Goal: Task Accomplishment & Management: Complete application form

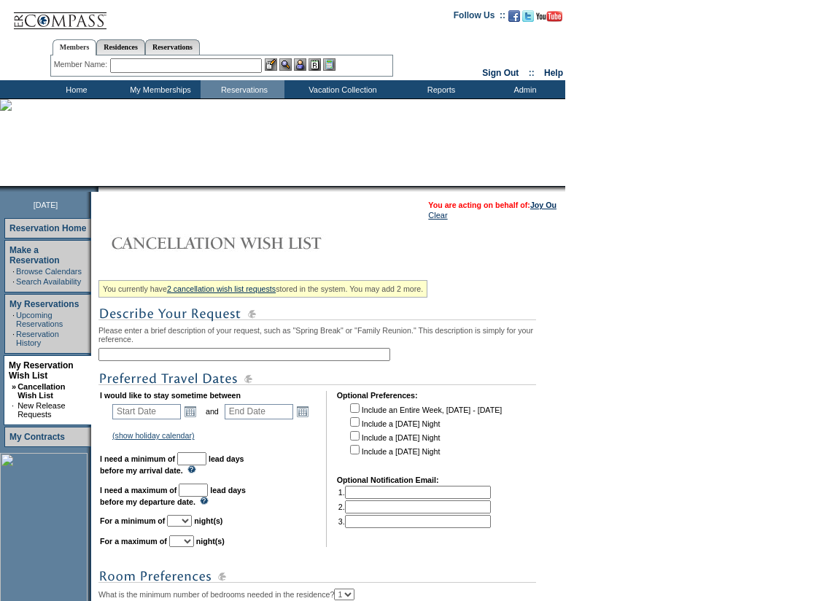
click at [152, 358] on input "text" at bounding box center [244, 354] width 292 height 13
type input "[US_STATE] [DATE] - [DATE]"
click at [198, 419] on link "Open the calendar popup." at bounding box center [190, 411] width 16 height 16
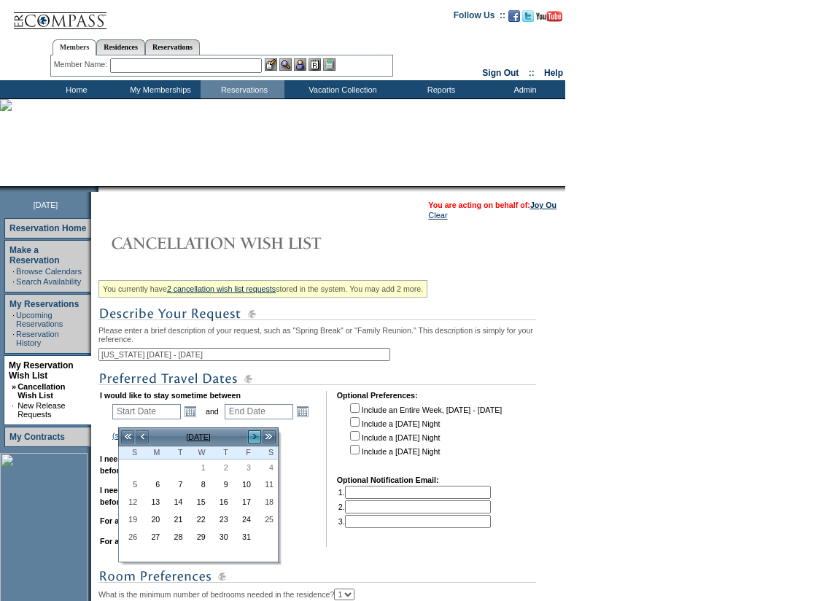
click at [253, 438] on link ">" at bounding box center [254, 437] width 15 height 15
click at [198, 500] on link "12" at bounding box center [197, 503] width 21 height 16
type input "[DATE]"
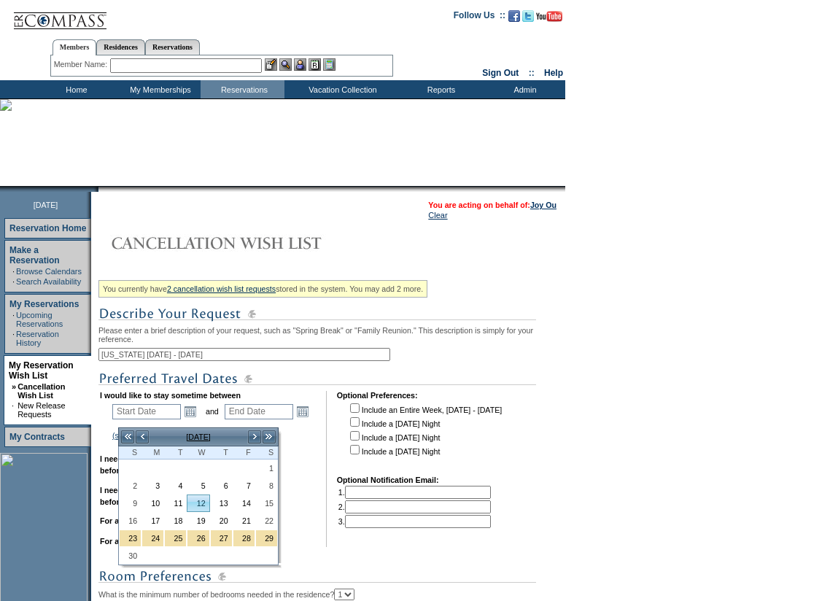
type input "[DATE]"
type input "43"
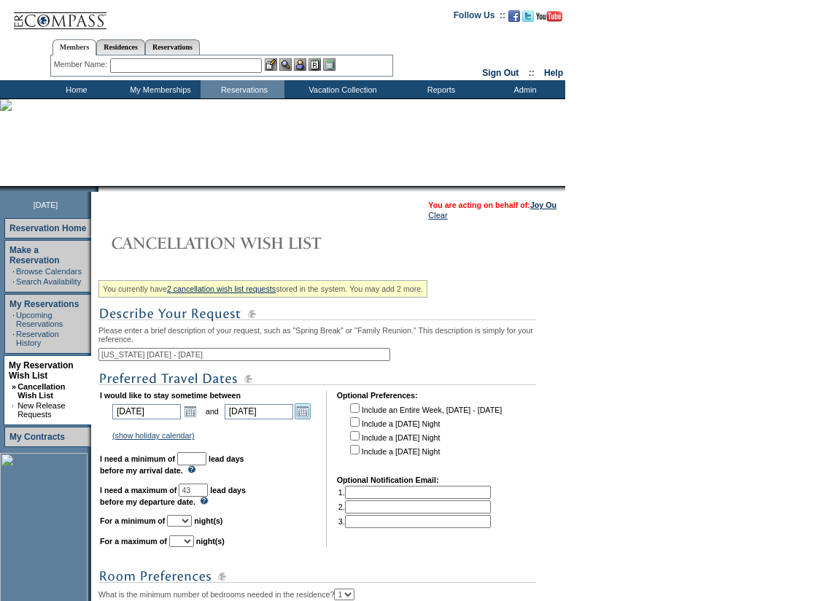
click at [305, 419] on link "Open the calendar popup." at bounding box center [303, 411] width 16 height 16
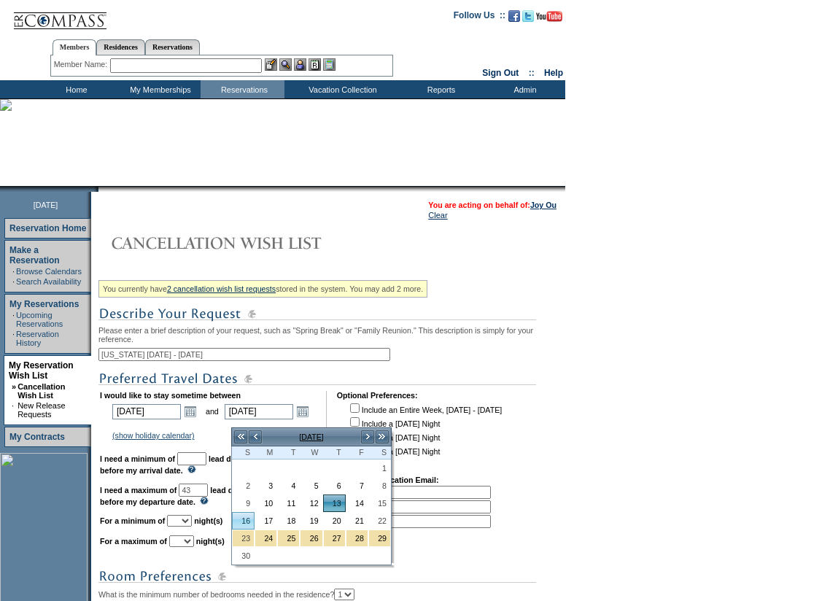
click at [241, 524] on link "16" at bounding box center [243, 521] width 21 height 16
type input "[DATE]"
type input "46"
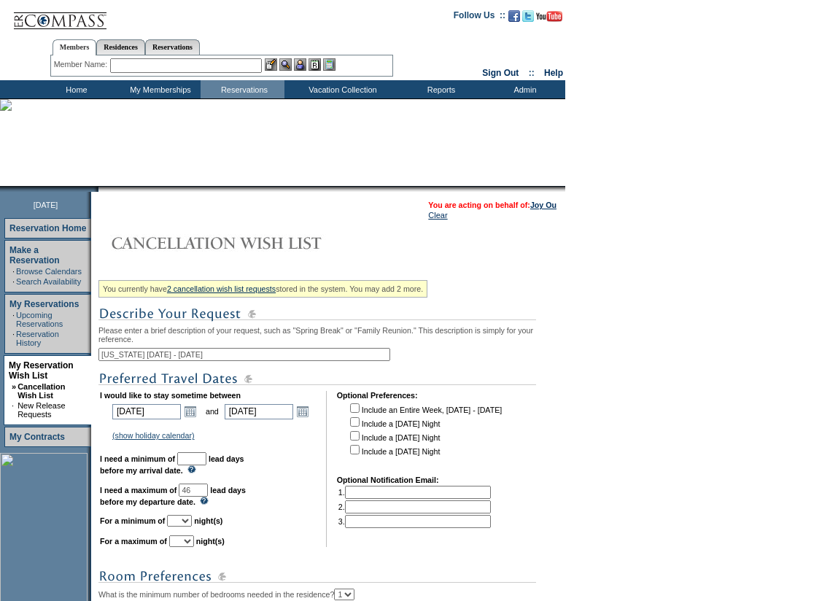
click at [206, 465] on input "text" at bounding box center [191, 458] width 29 height 13
type input "30"
click at [192, 527] on select "1 2 3 4 5 6 7 8 9 10 11 12 13 14" at bounding box center [179, 521] width 25 height 12
select select "4"
click at [185, 527] on select "1 2 3 4 5 6 7 8 9 10 11 12 13 14" at bounding box center [179, 521] width 25 height 12
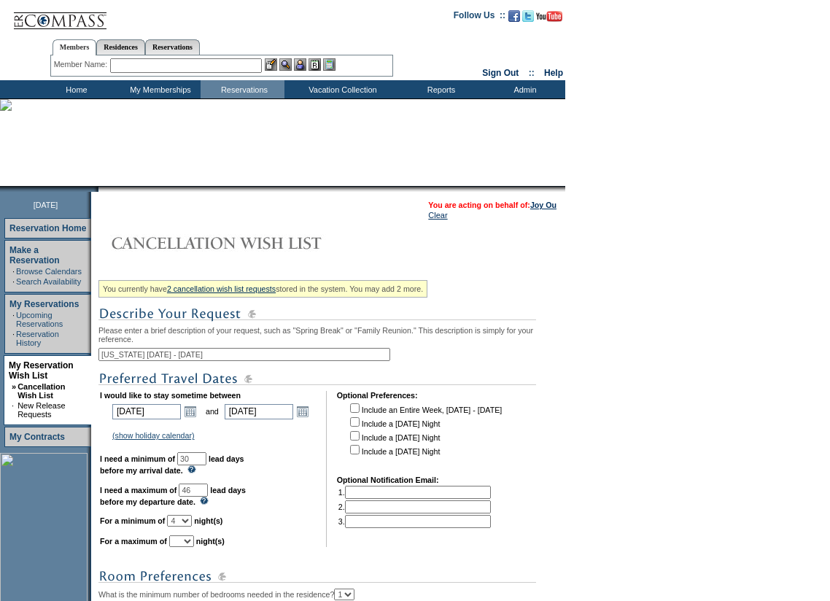
click at [194, 547] on select "1 2 3 4 5 6 7 8 9 10 11 12 13 14" at bounding box center [181, 541] width 25 height 12
select select "4"
click at [187, 547] on select "1 2 3 4 5 6 7 8 9 10 11 12 13 14" at bounding box center [181, 541] width 25 height 12
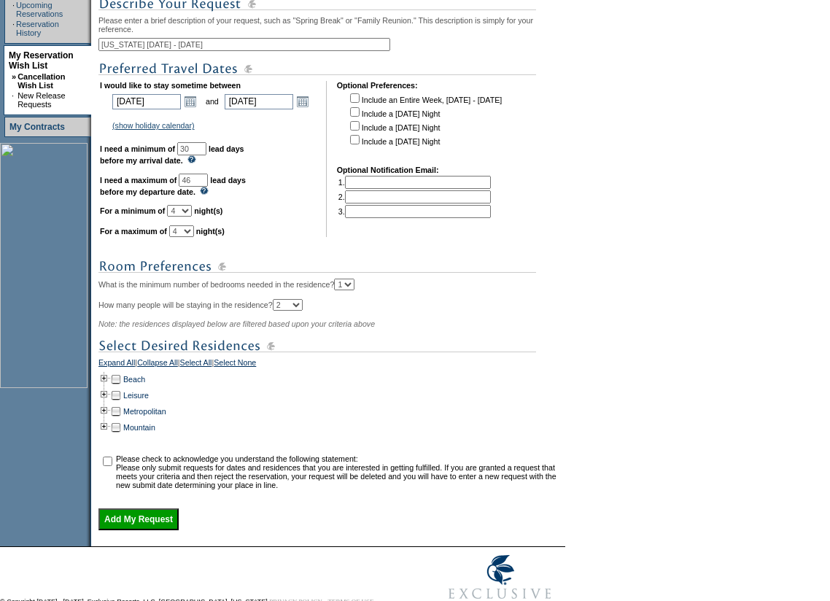
scroll to position [379, 0]
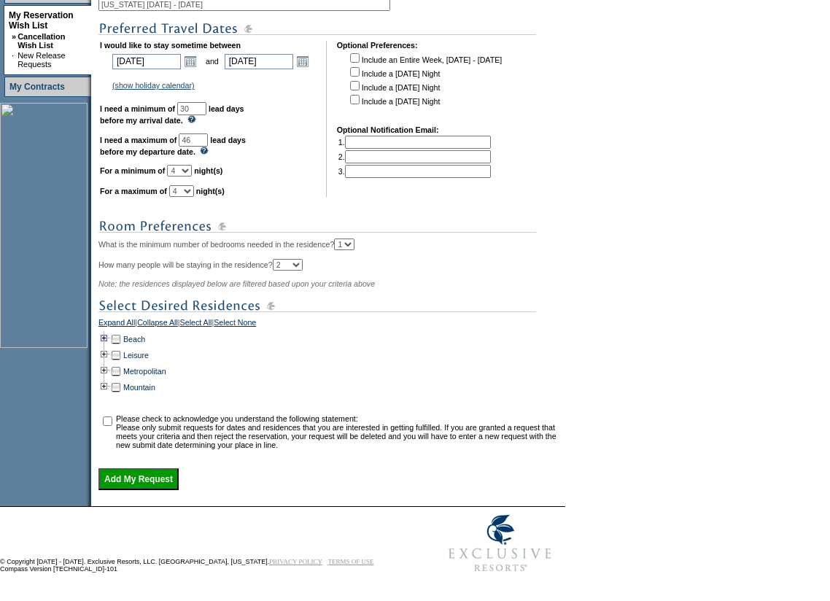
click at [110, 331] on td at bounding box center [104, 339] width 12 height 16
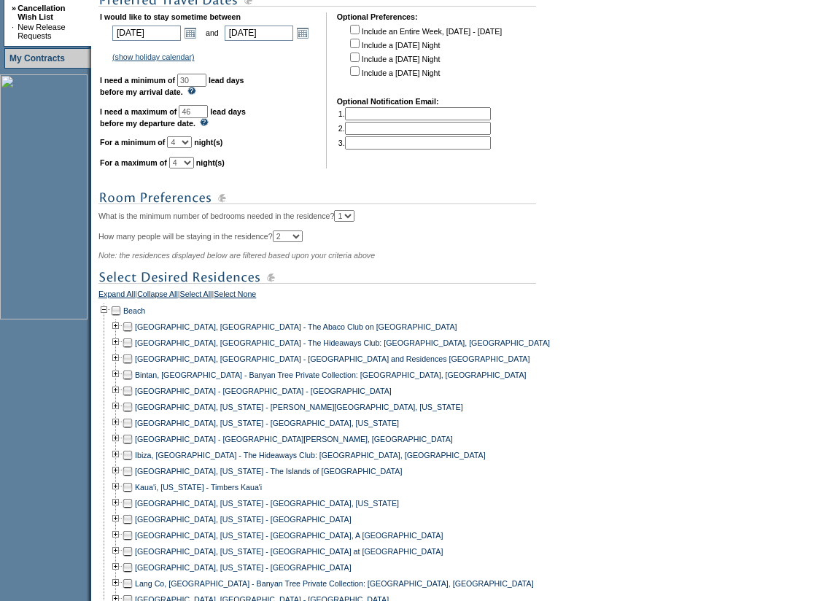
click at [133, 495] on td at bounding box center [128, 487] width 12 height 16
click at [131, 527] on td at bounding box center [128, 519] width 12 height 16
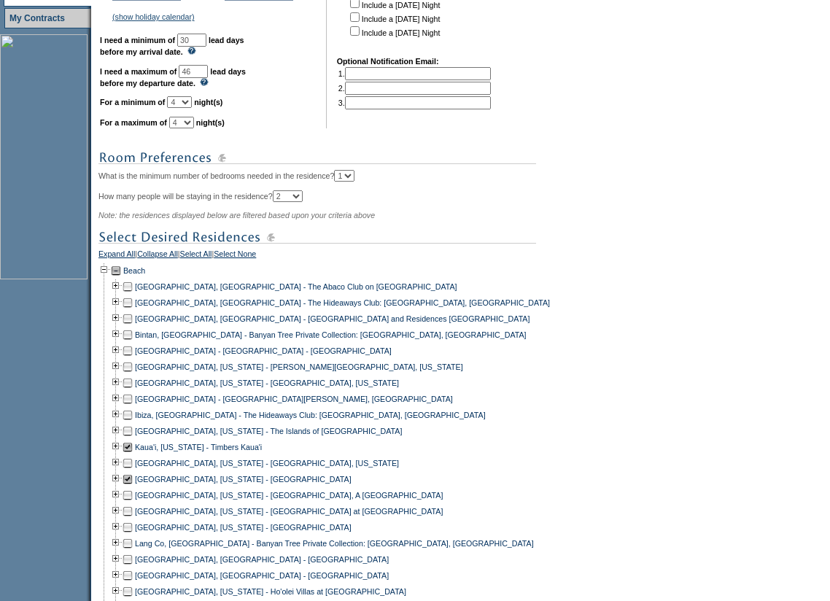
scroll to position [524, 0]
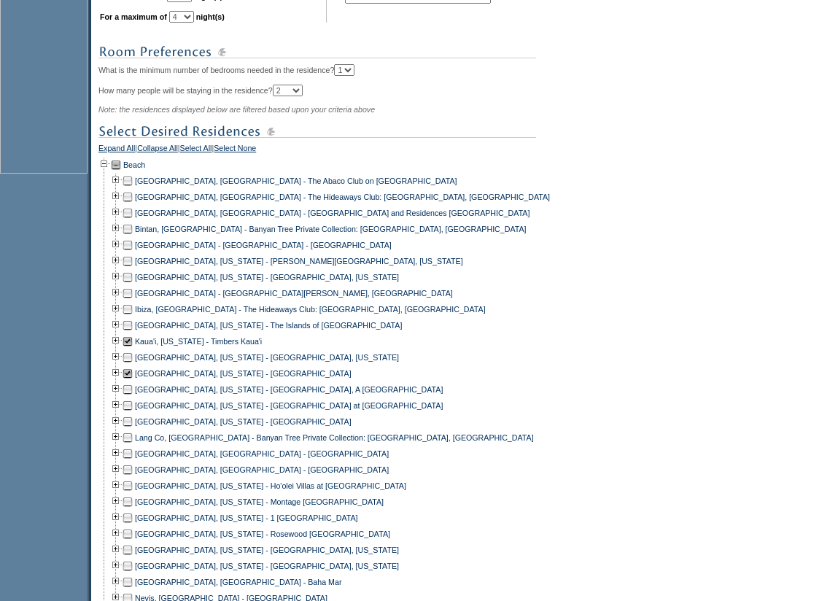
click at [133, 494] on td at bounding box center [128, 486] width 12 height 16
click at [133, 510] on td at bounding box center [128, 502] width 12 height 16
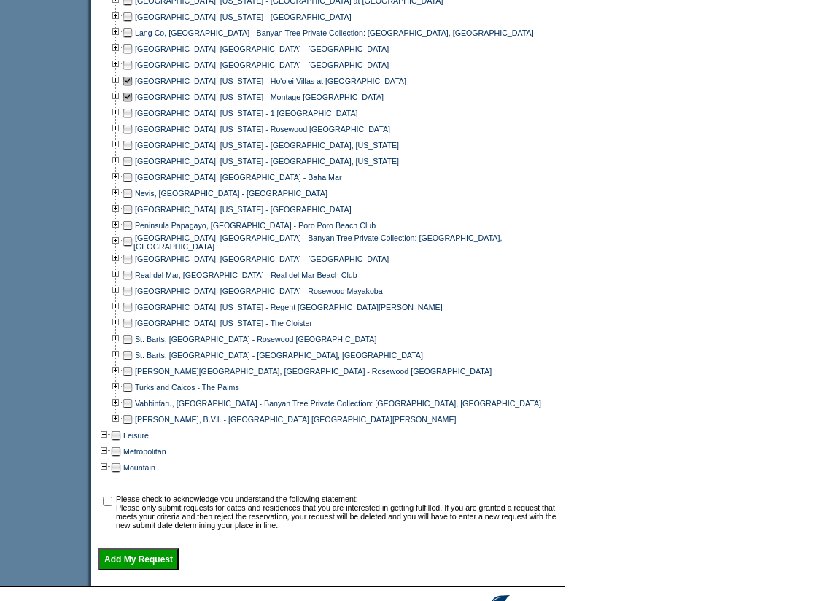
scroll to position [962, 0]
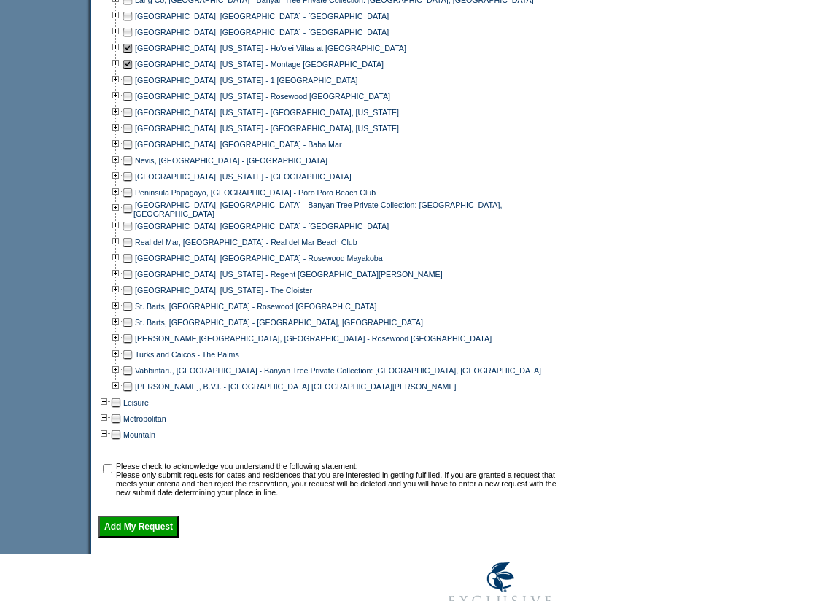
click at [112, 473] on input "checkbox" at bounding box center [107, 468] width 9 height 9
checkbox input "true"
click at [125, 538] on input "Add My Request" at bounding box center [138, 527] width 80 height 22
